Goal: Navigation & Orientation: Find specific page/section

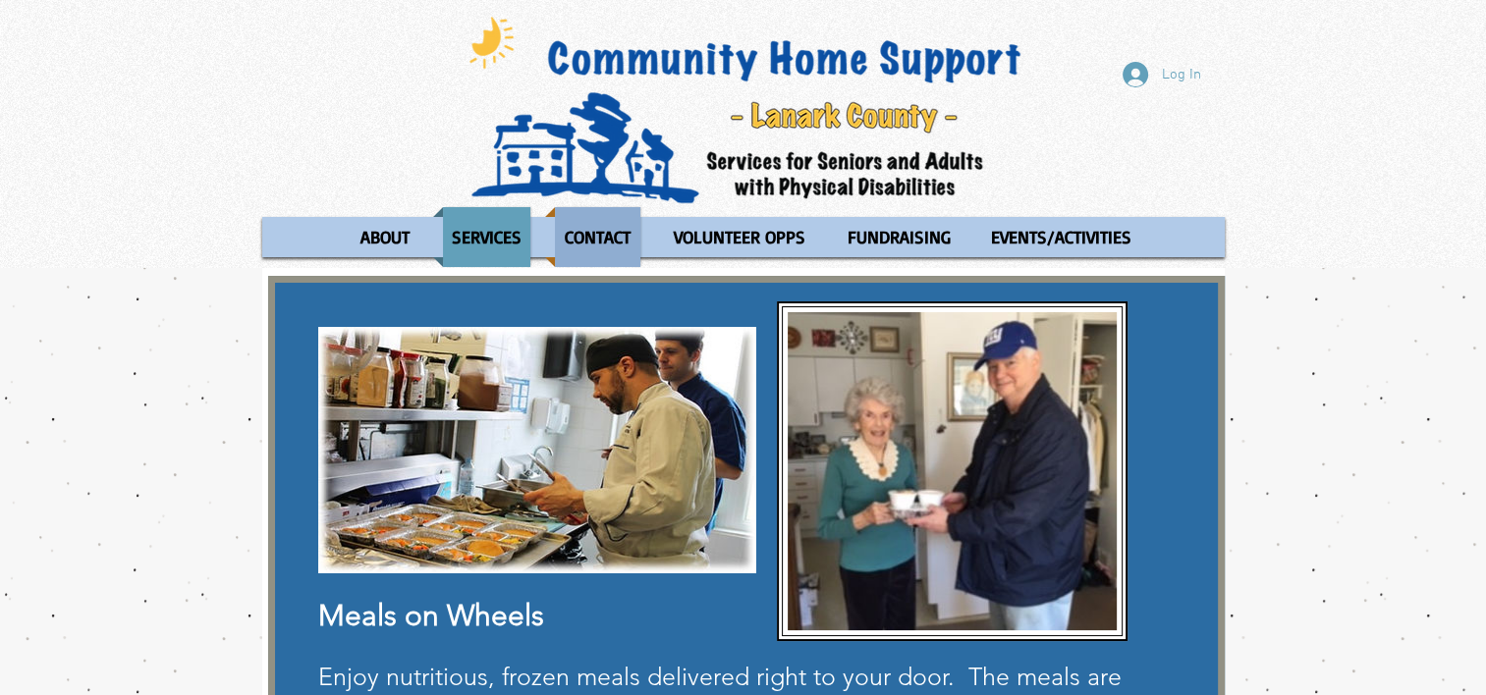
click at [589, 238] on p "CONTACT" at bounding box center [597, 237] width 83 height 60
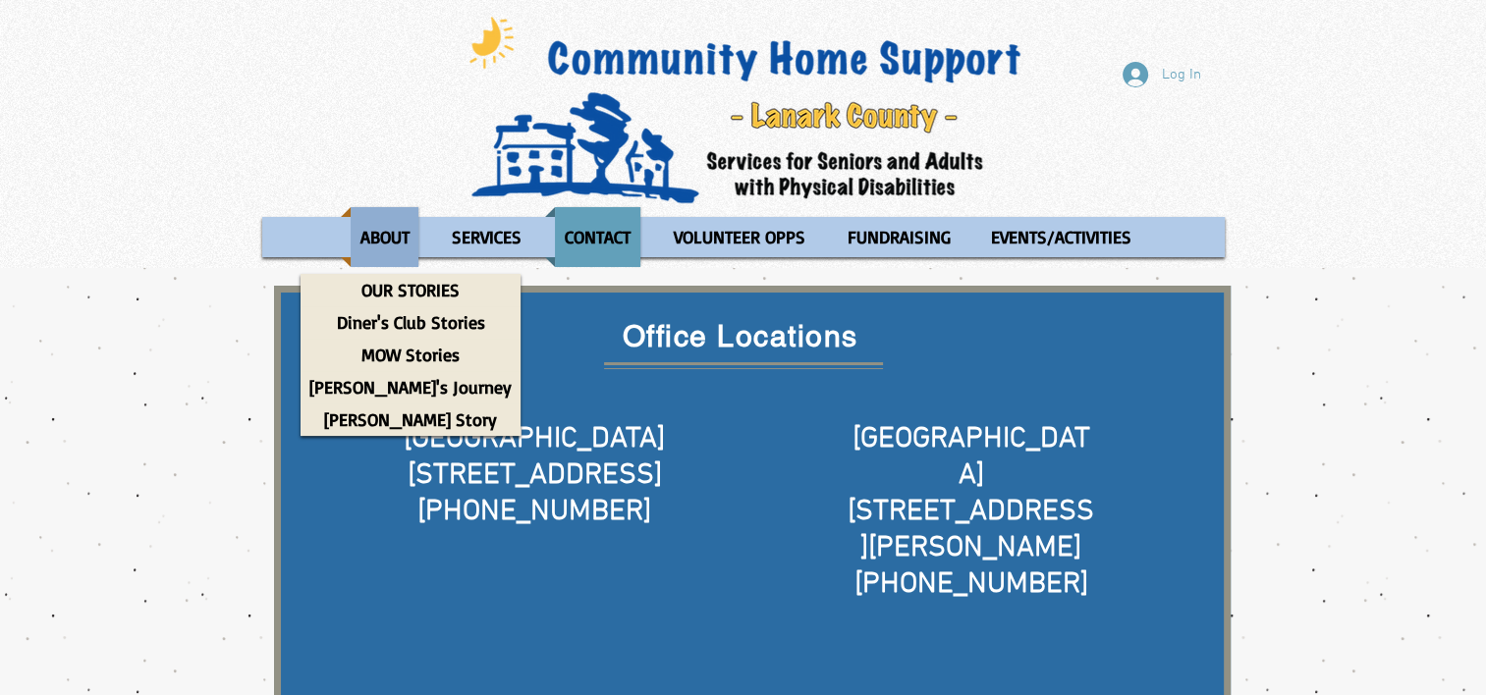
click at [380, 243] on p "ABOUT" at bounding box center [385, 237] width 67 height 60
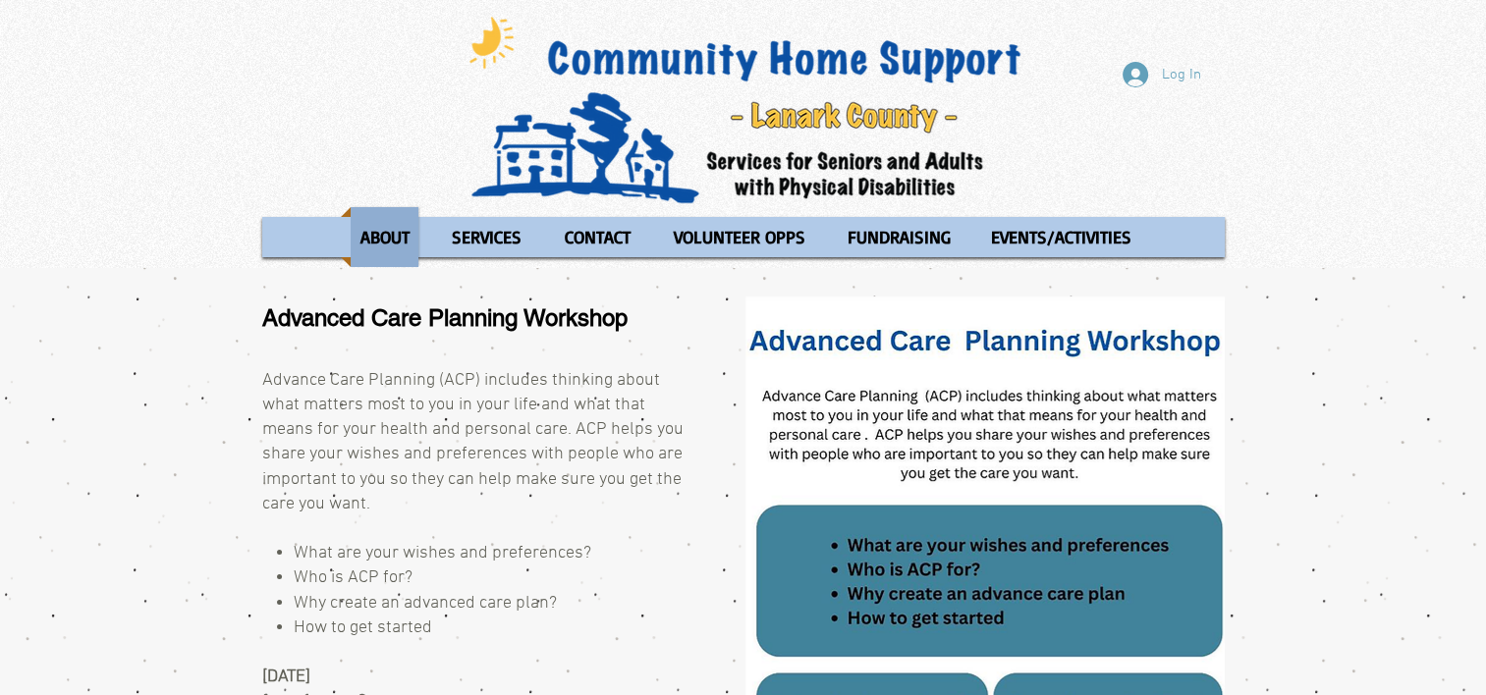
drag, startPoint x: 0, startPoint y: 0, endPoint x: 397, endPoint y: 233, distance: 460.1
click at [397, 233] on p "ABOUT" at bounding box center [385, 237] width 67 height 60
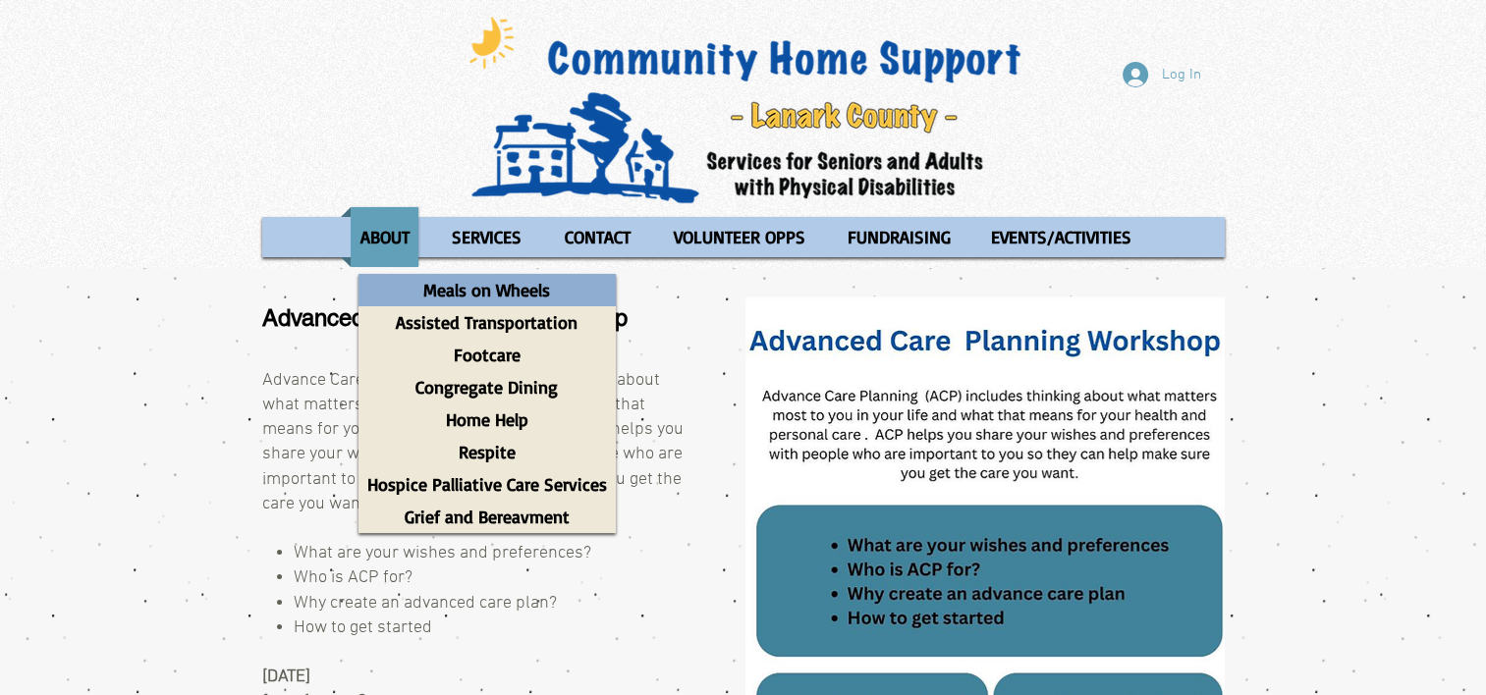
click at [483, 293] on p "Meals on Wheels" at bounding box center [487, 290] width 144 height 32
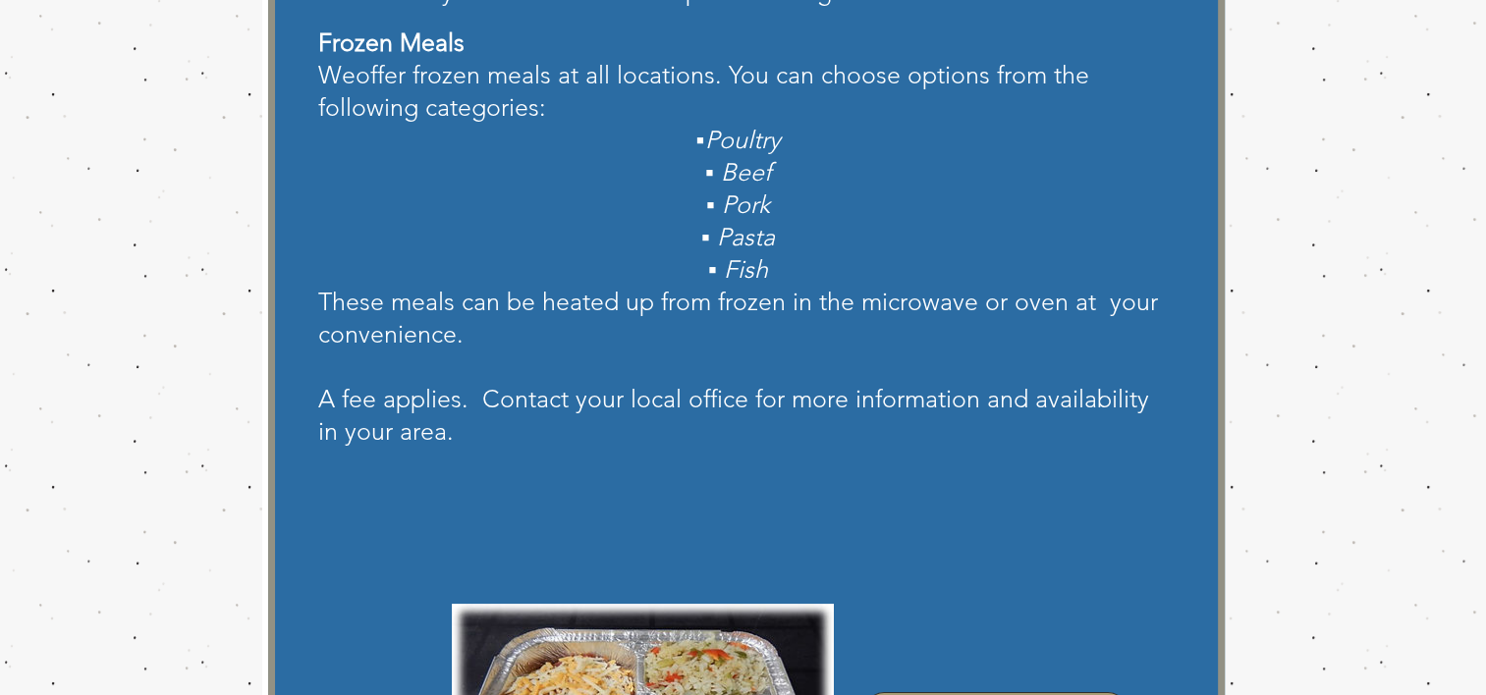
scroll to position [982, 0]
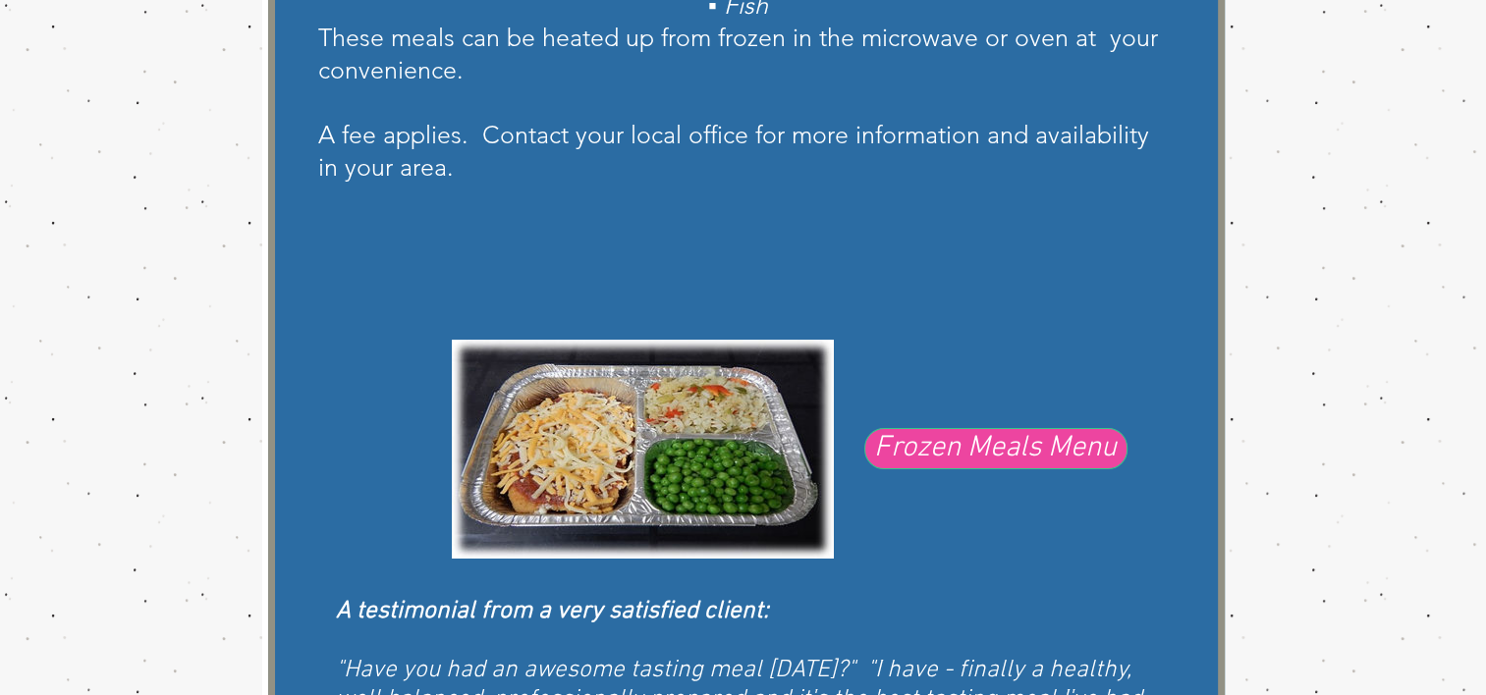
click at [1003, 434] on span "Frozen Meals Menu" at bounding box center [995, 448] width 243 height 41
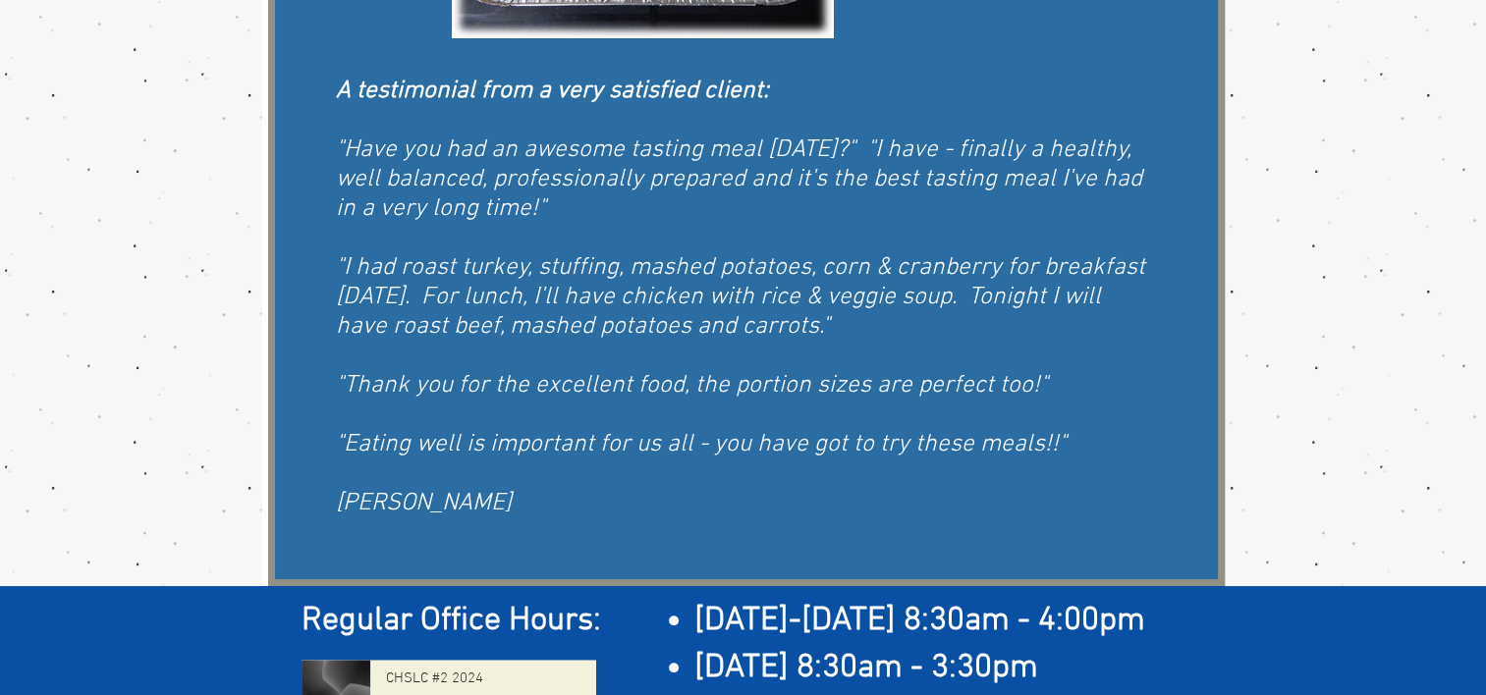
scroll to position [1616, 0]
